Goal: Information Seeking & Learning: Learn about a topic

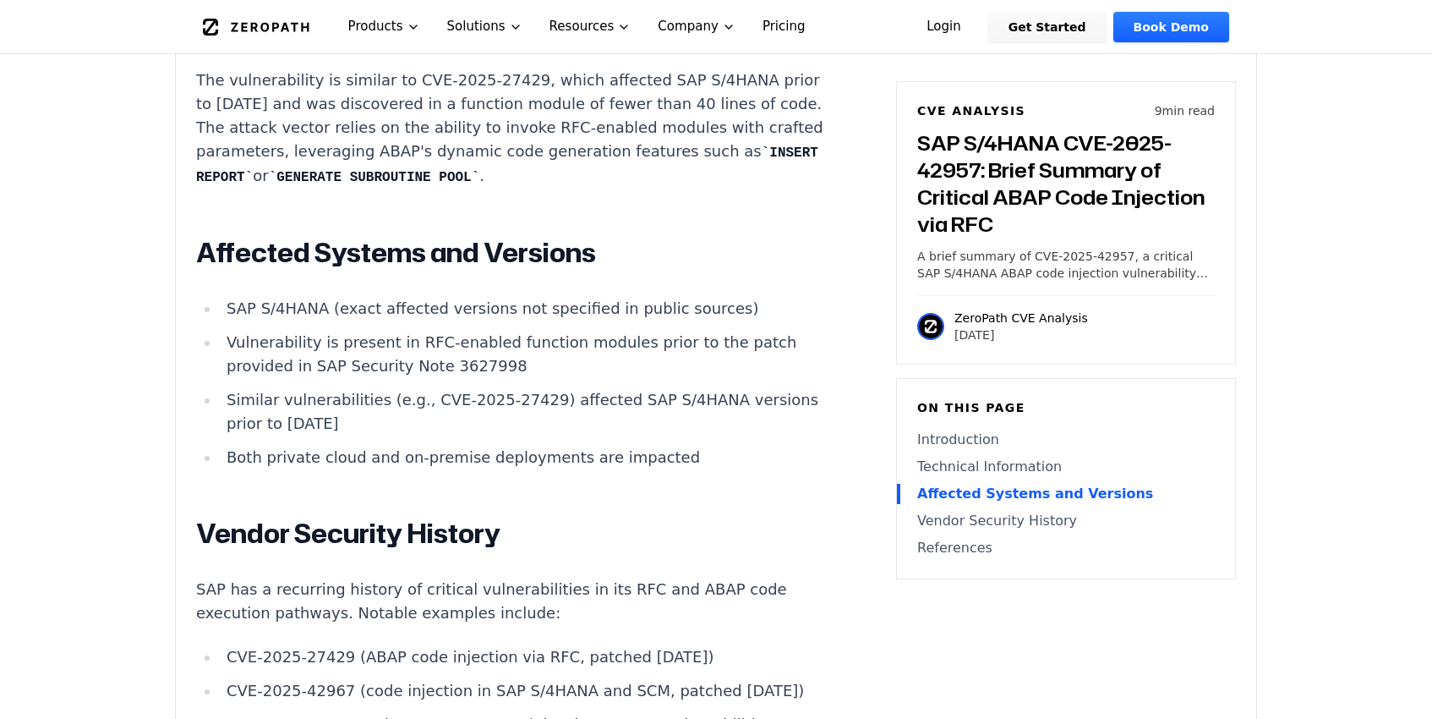
scroll to position [1976, 0]
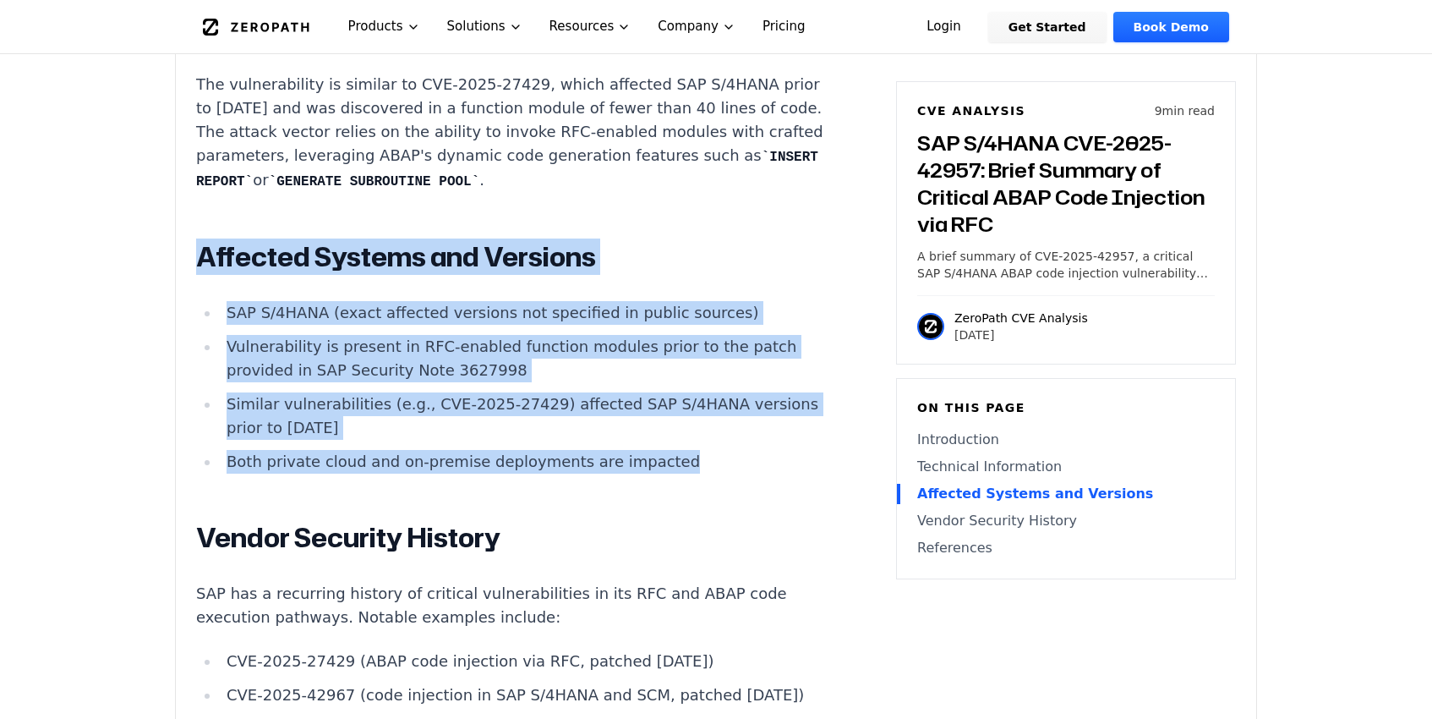
drag, startPoint x: 653, startPoint y: 385, endPoint x: 200, endPoint y: 184, distance: 496.5
click at [199, 183] on div "Introduction Attackers leveraging SAP S/4HANA code injection flaws have demonst…" at bounding box center [510, 185] width 629 height 1990
click at [603, 240] on h2 "Affected Systems and Versions" at bounding box center [510, 257] width 629 height 34
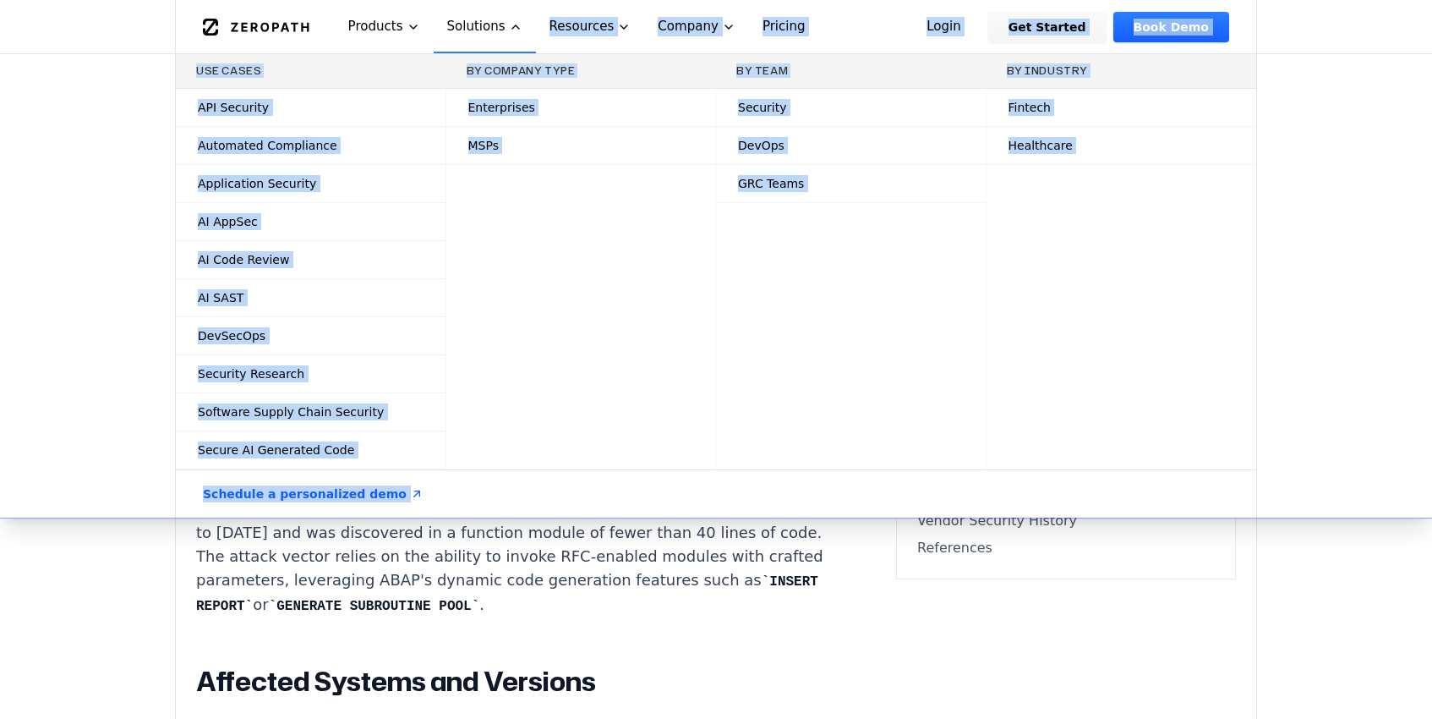
scroll to position [1319, 0]
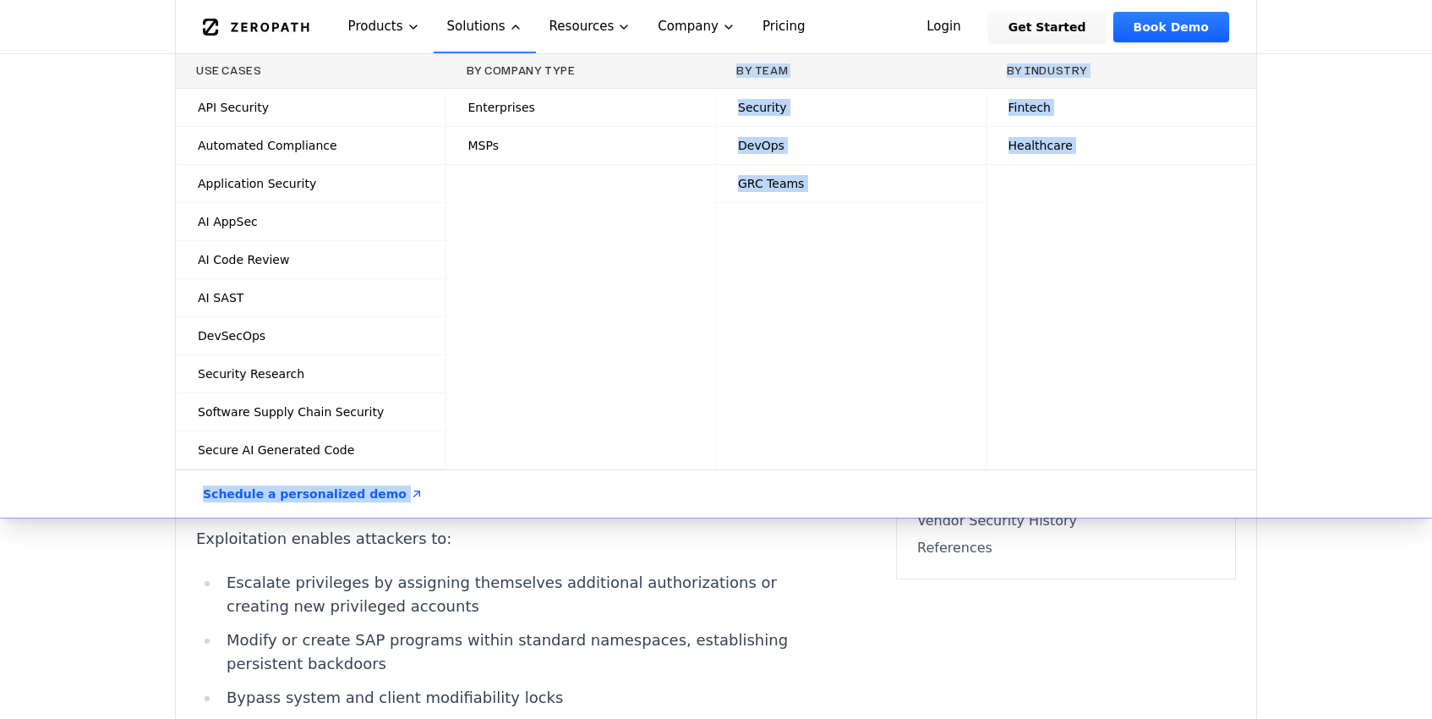
drag, startPoint x: 194, startPoint y: 129, endPoint x: 578, endPoint y: 281, distance: 412.5
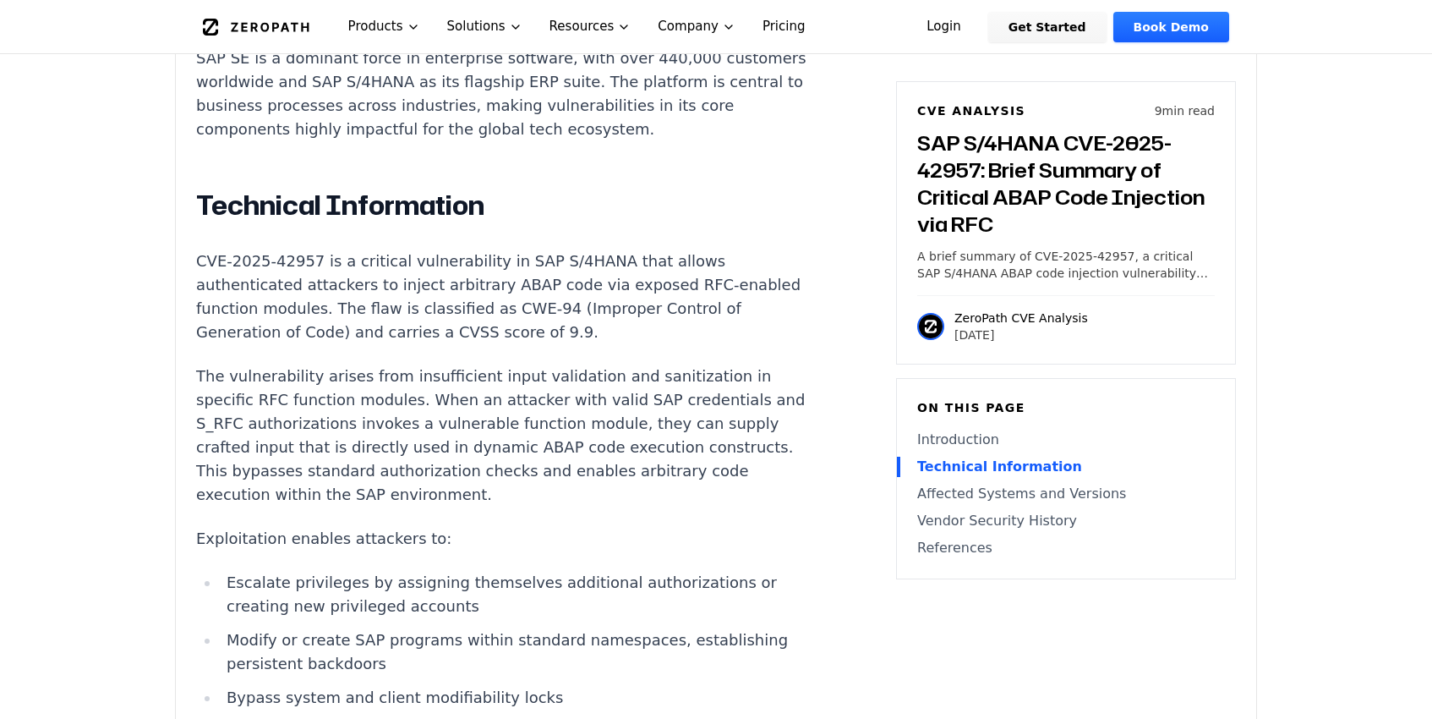
click at [915, 534] on div "On this page Introduction Technical Information Affected Systems and Versions V…" at bounding box center [1066, 478] width 340 height 201
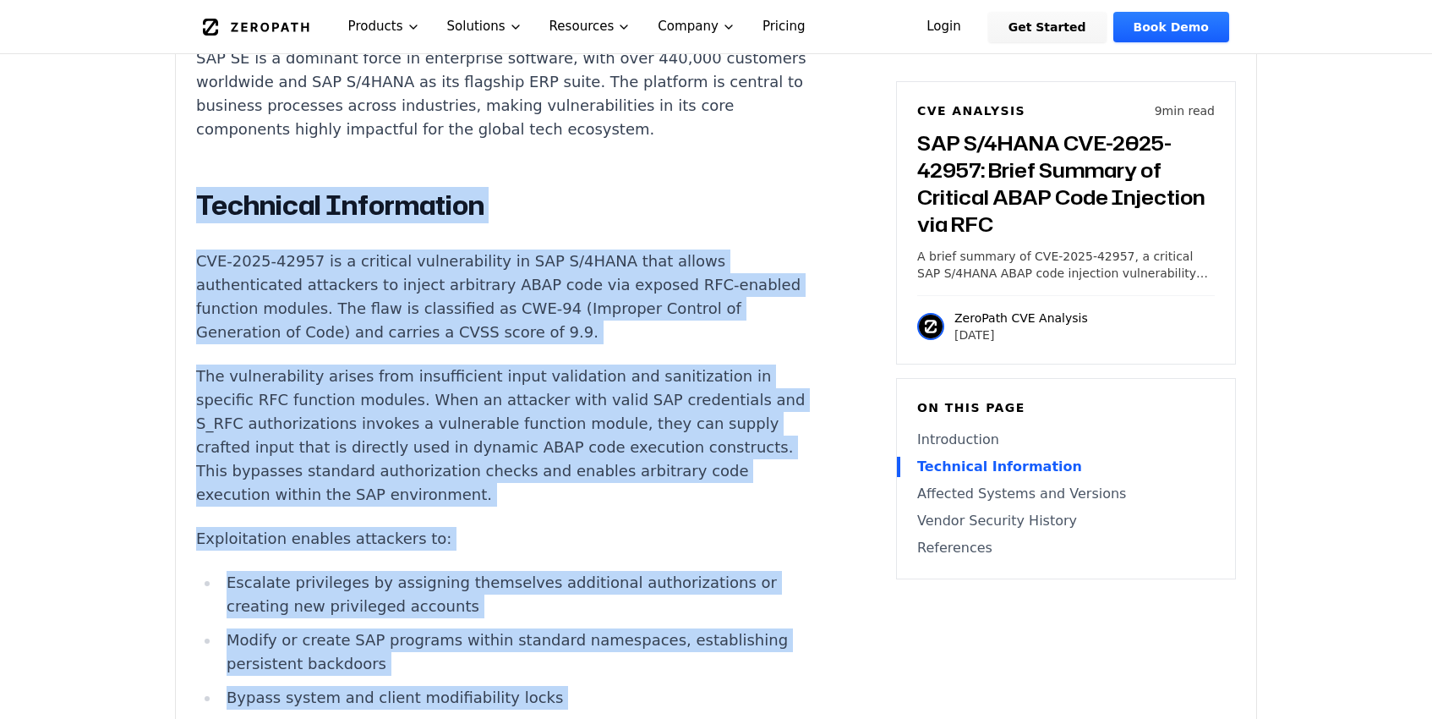
drag, startPoint x: 195, startPoint y: 148, endPoint x: 746, endPoint y: 635, distance: 734.8
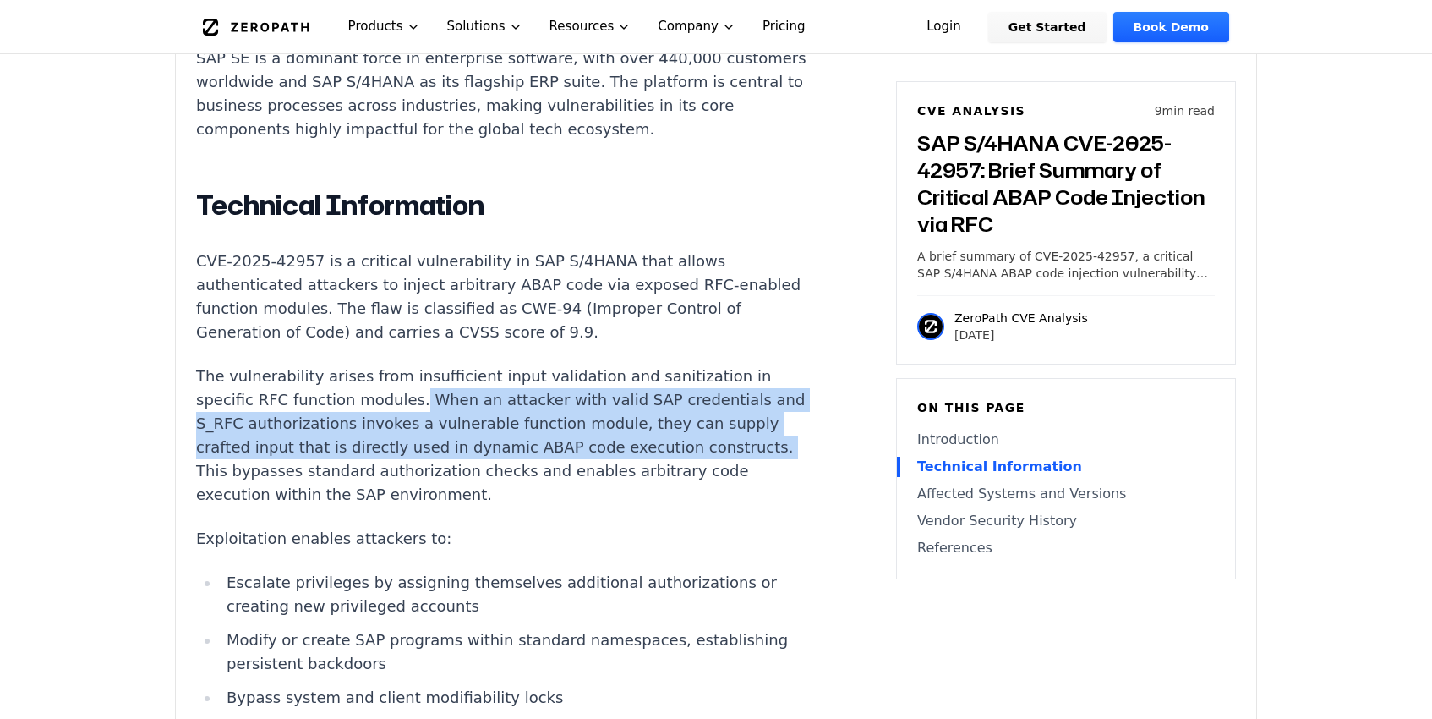
drag, startPoint x: 487, startPoint y: 398, endPoint x: 316, endPoint y: 349, distance: 177.7
click at [316, 364] on p "The vulnerability arises from insufficient input validation and sanitization in…" at bounding box center [510, 435] width 629 height 142
copy p "When an attacker with valid SAP credentials and S_RFC authorizations invokes a …"
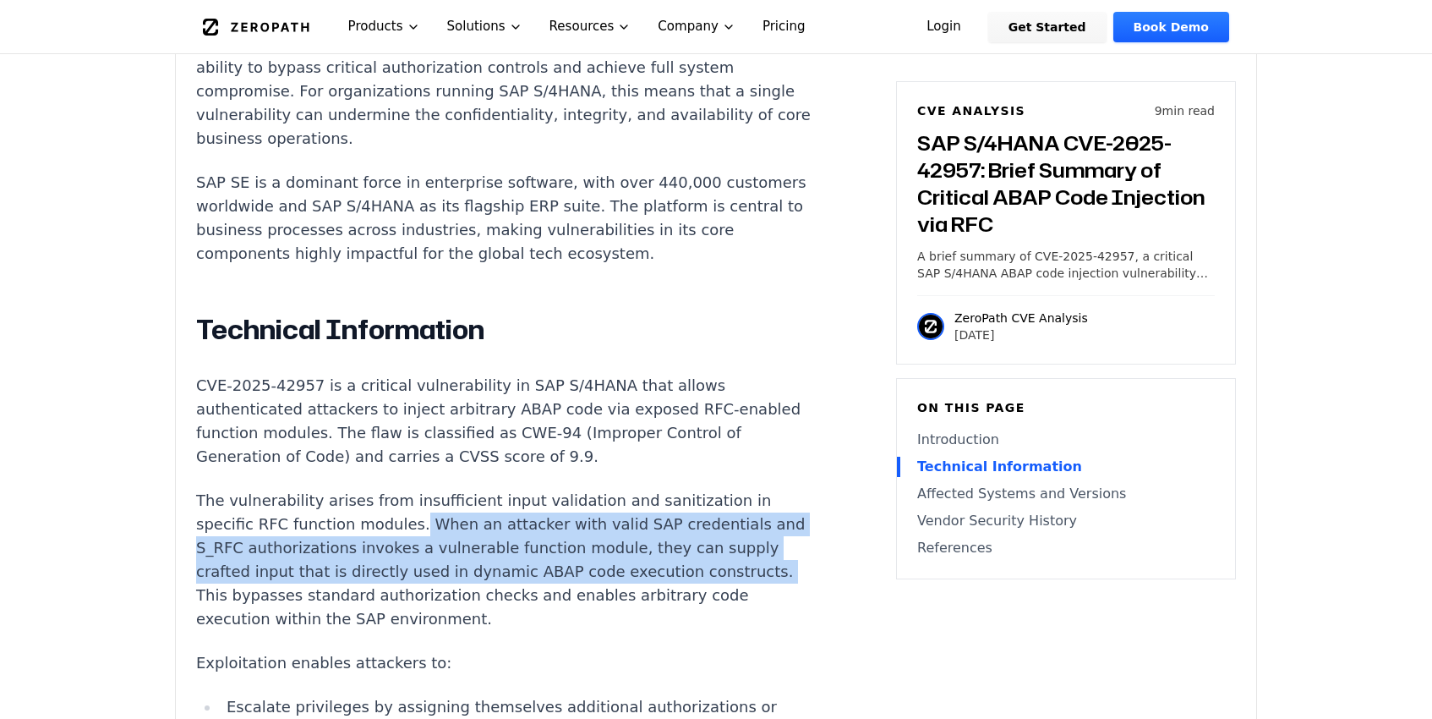
scroll to position [1191, 0]
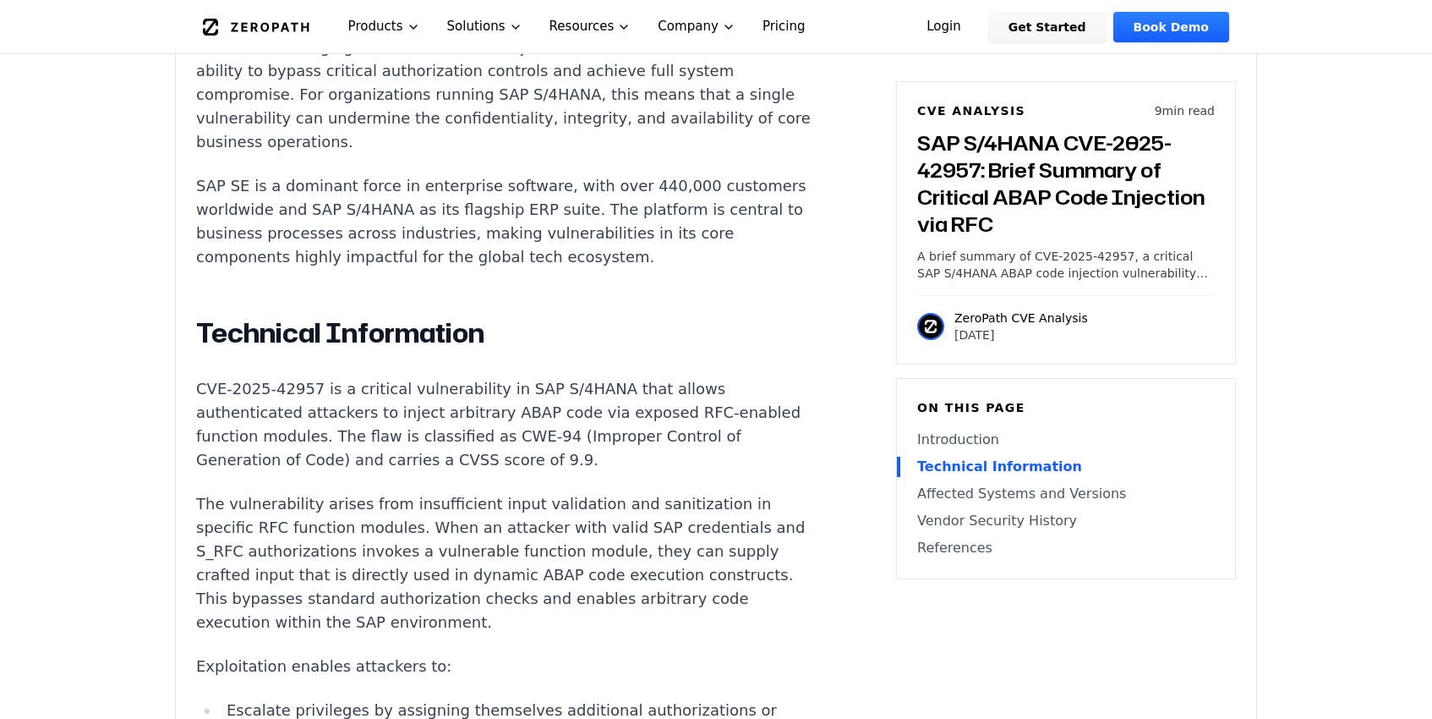
click at [1190, 275] on p "A brief summary of CVE-2025-42957, a critical SAP S/4HANA ABAP code injection v…" at bounding box center [1066, 265] width 298 height 34
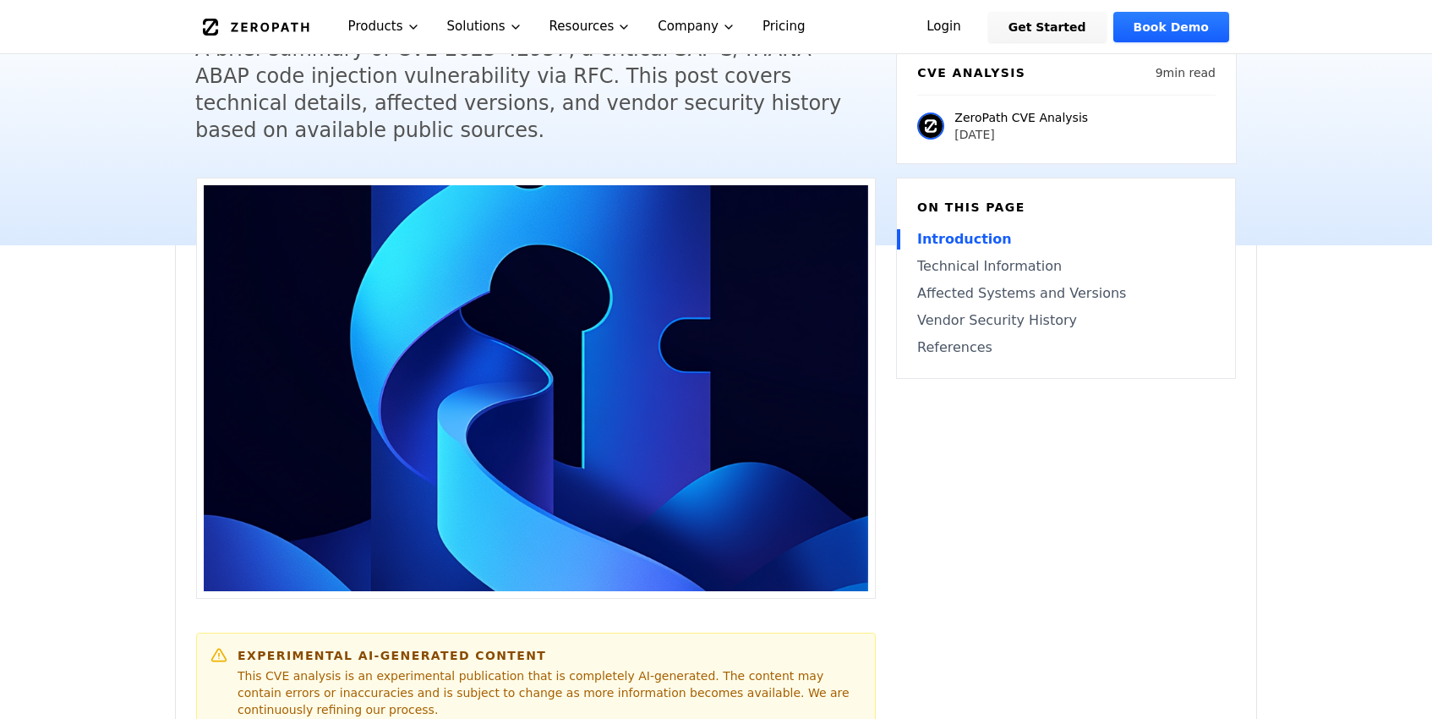
scroll to position [0, 0]
